Goal: Task Accomplishment & Management: Manage account settings

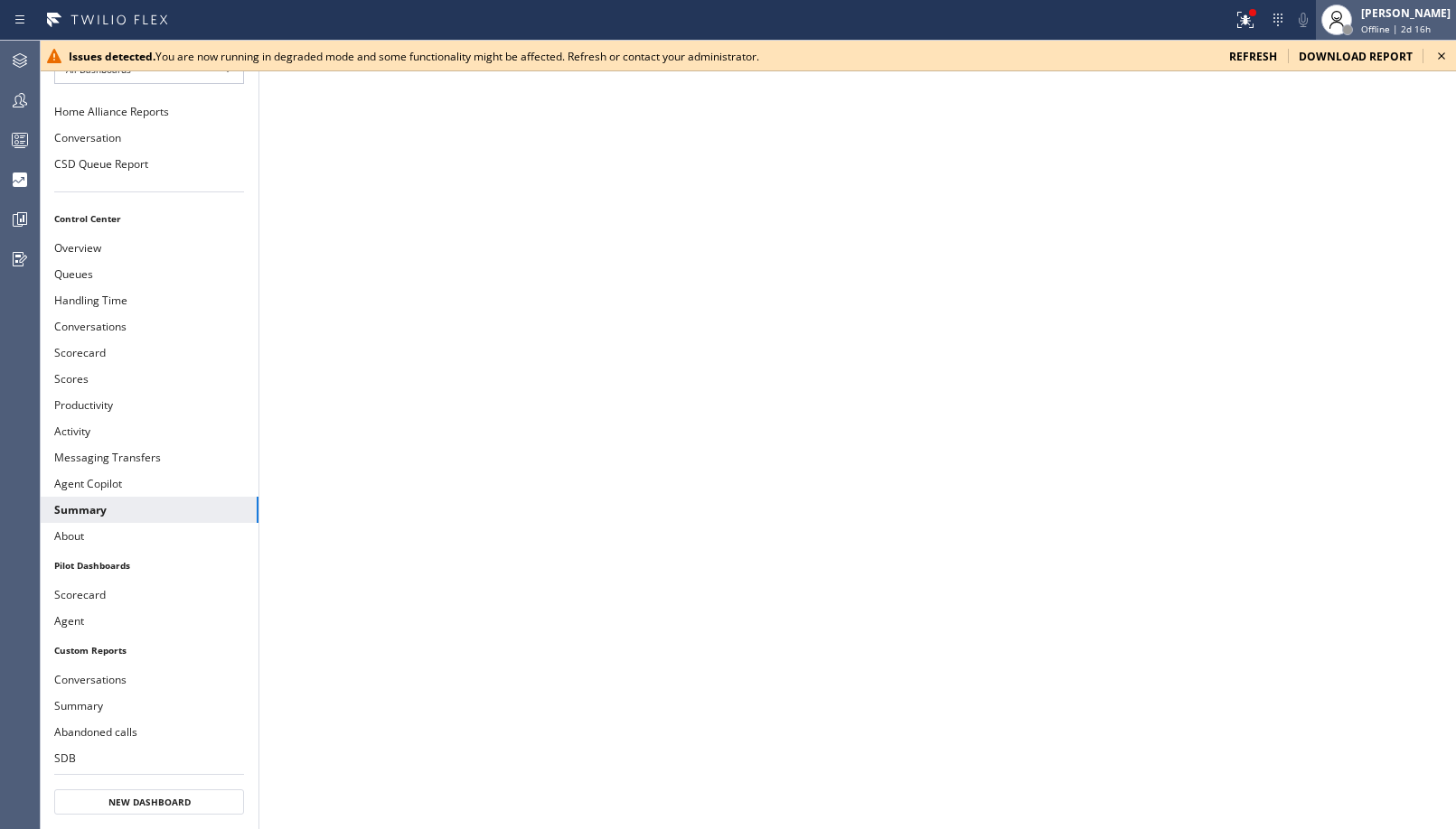
click at [1396, 33] on span "Offline | 2d 16h" at bounding box center [1396, 29] width 70 height 12
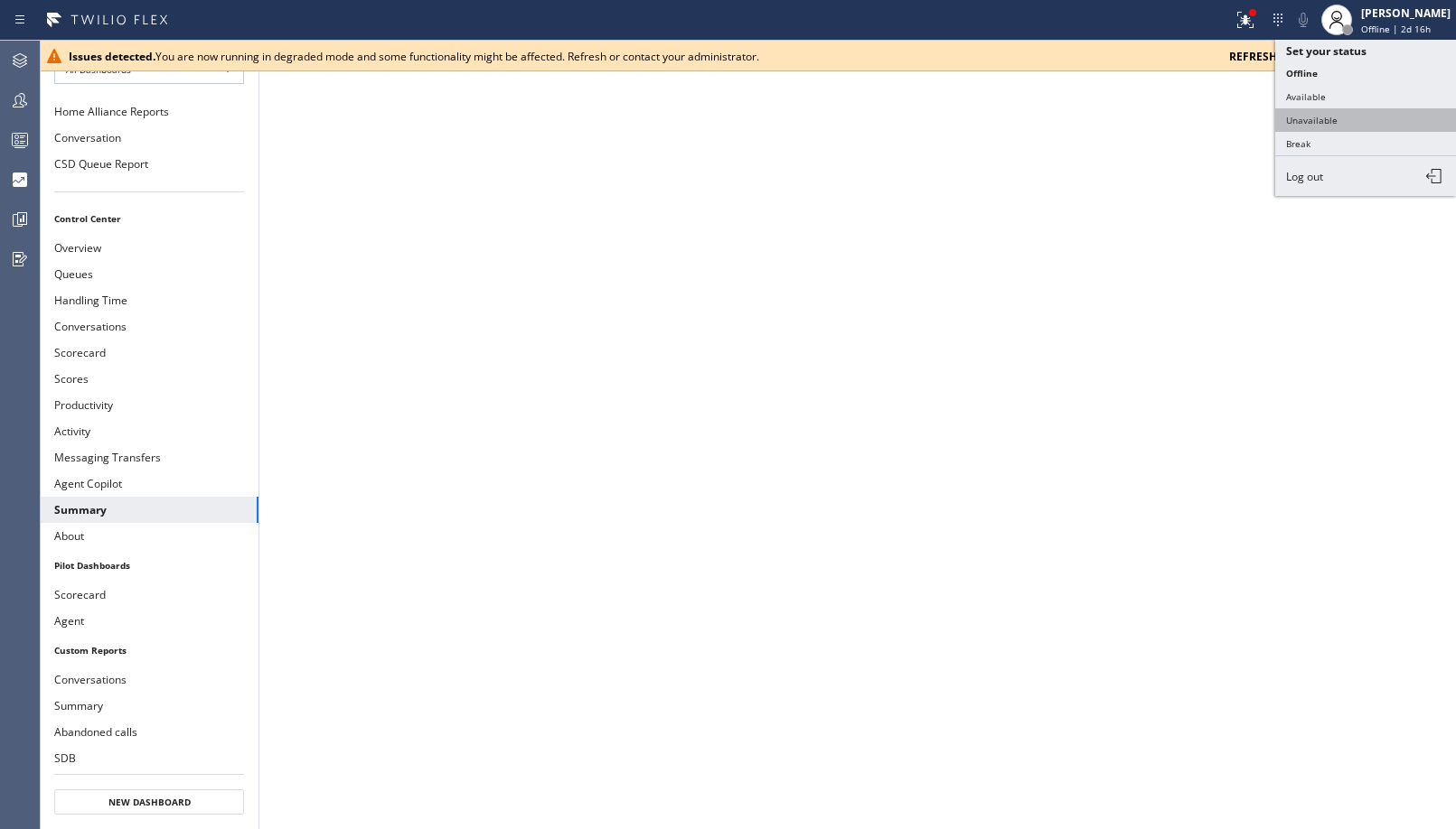
click at [1325, 128] on button "Unavailable" at bounding box center [1366, 120] width 180 height 23
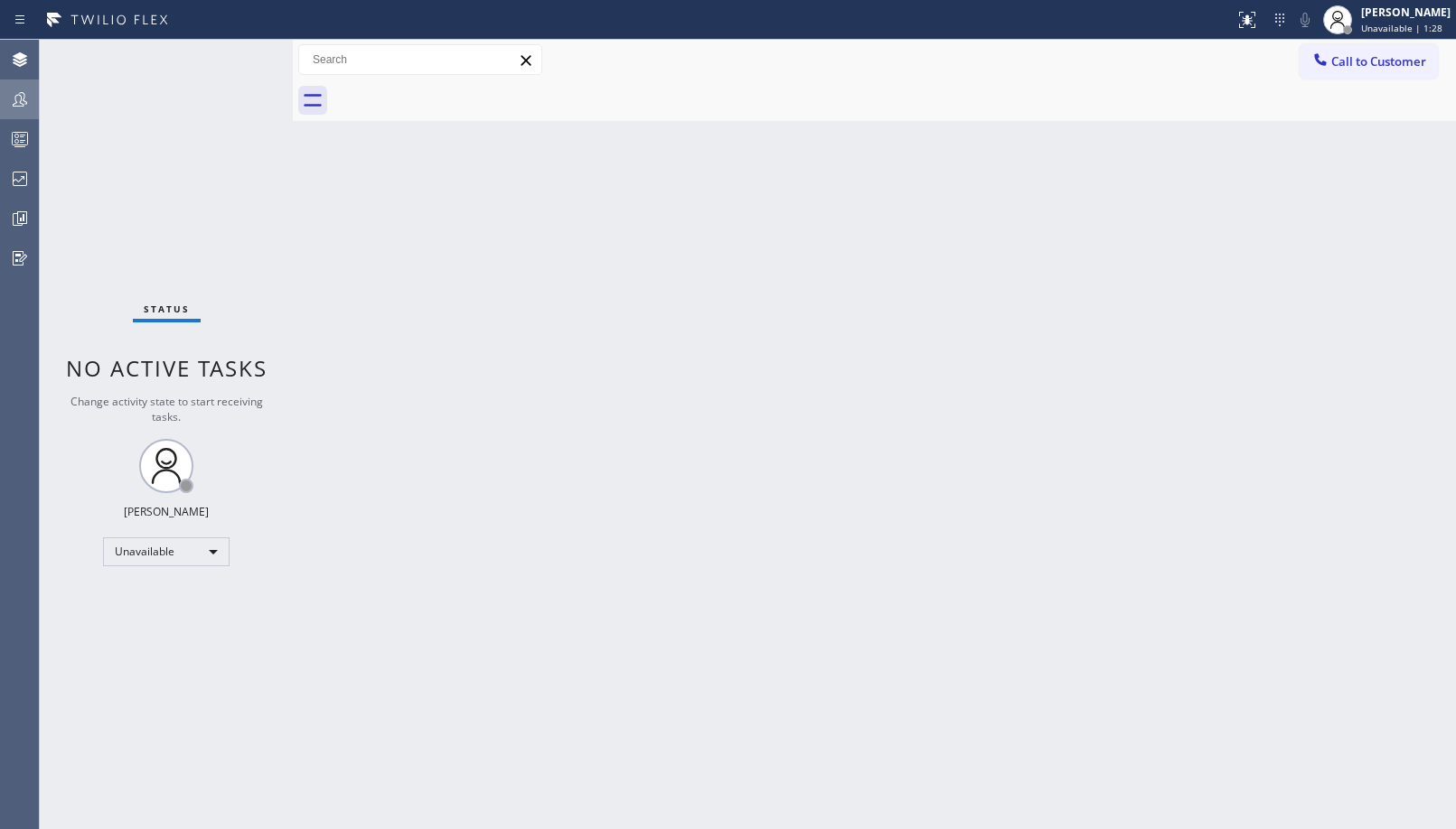
click at [16, 96] on icon at bounding box center [19, 99] width 22 height 22
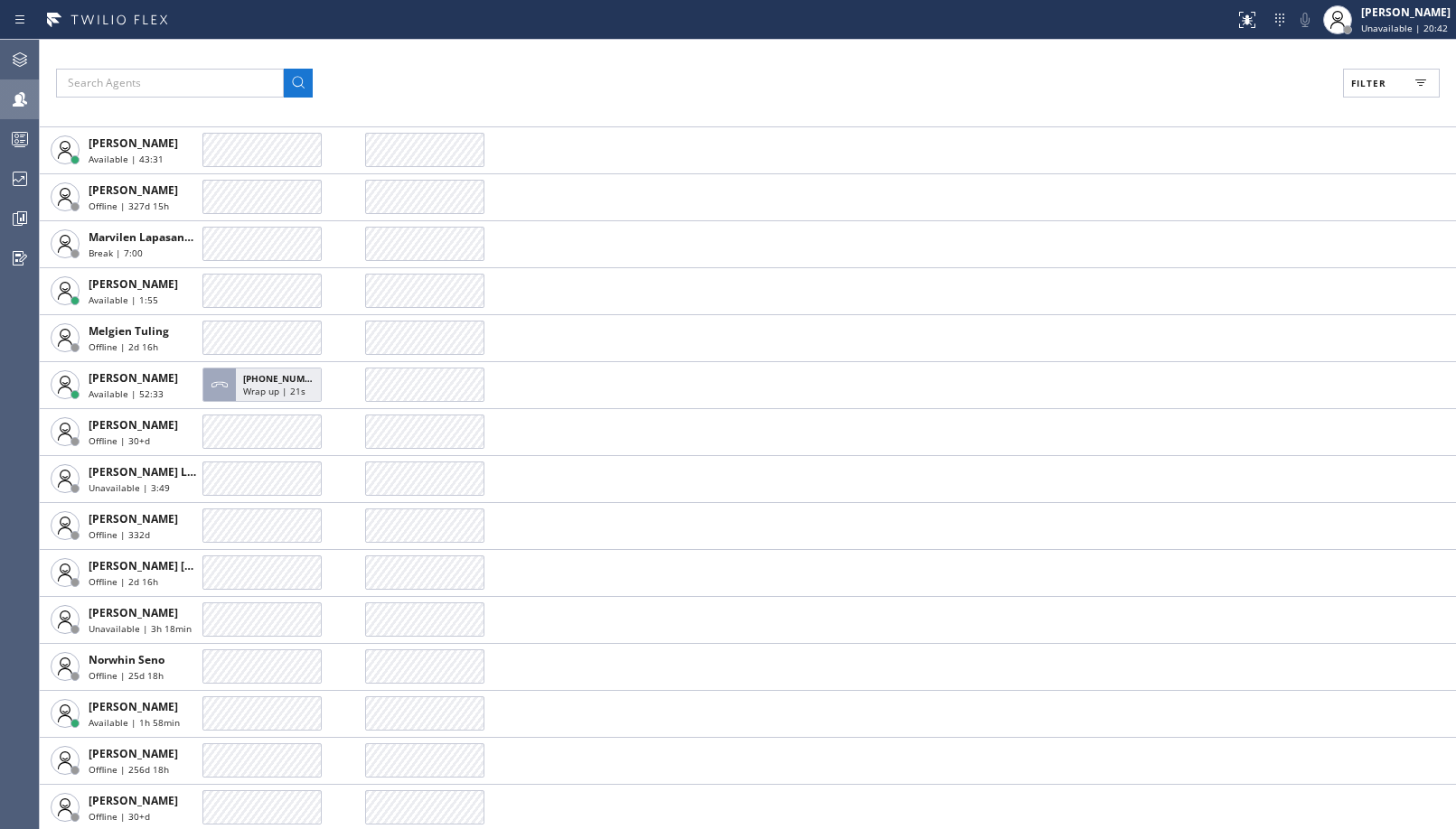
scroll to position [3253, 0]
